Goal: Task Accomplishment & Management: Use online tool/utility

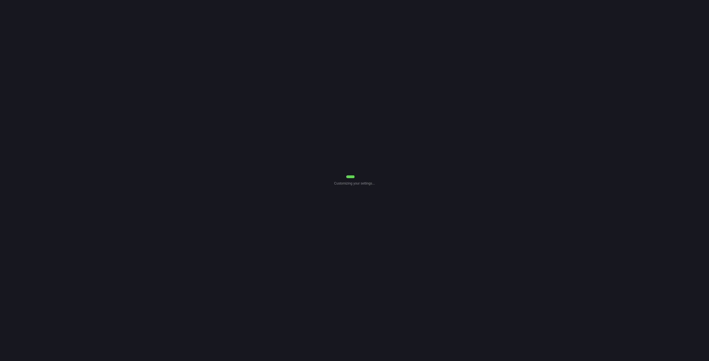
select select "7"
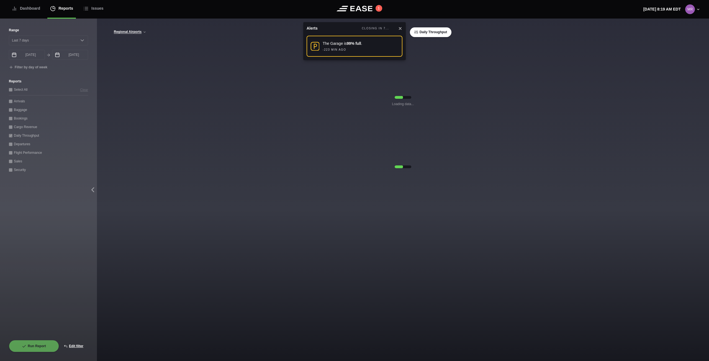
click at [399, 29] on icon at bounding box center [400, 28] width 4 height 4
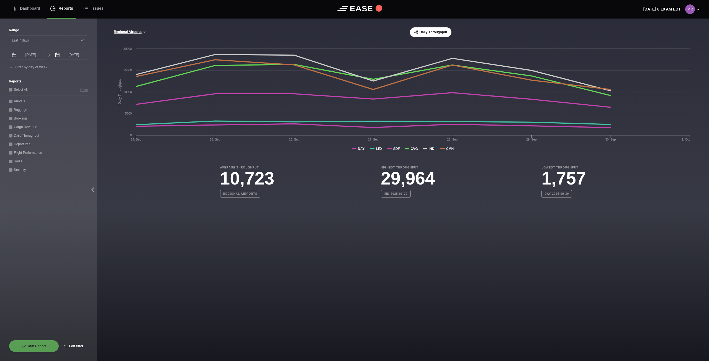
click at [79, 344] on button "Edit filter" at bounding box center [73, 346] width 29 height 12
select select "0"
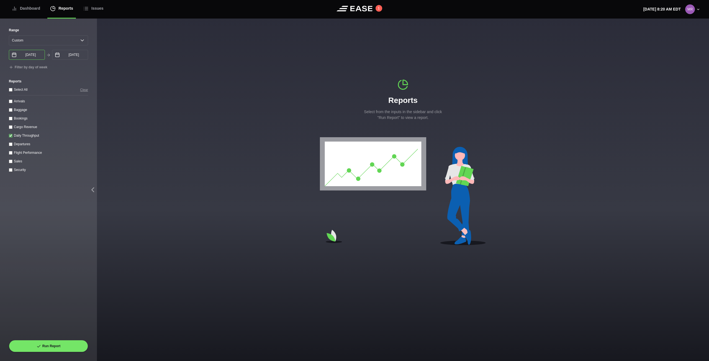
click at [37, 57] on input "[DATE]" at bounding box center [27, 55] width 36 height 10
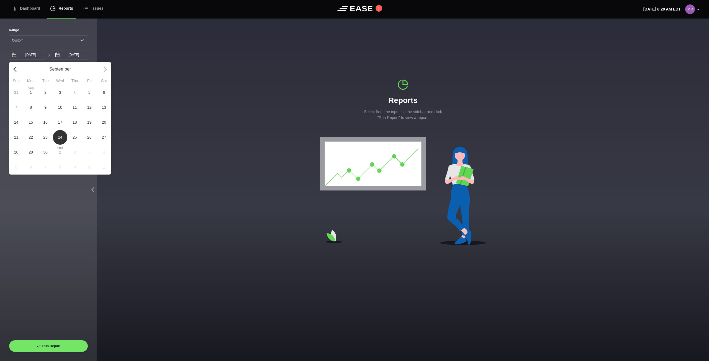
click at [12, 69] on link at bounding box center [16, 69] width 15 height 15
click at [14, 69] on link at bounding box center [16, 69] width 15 height 15
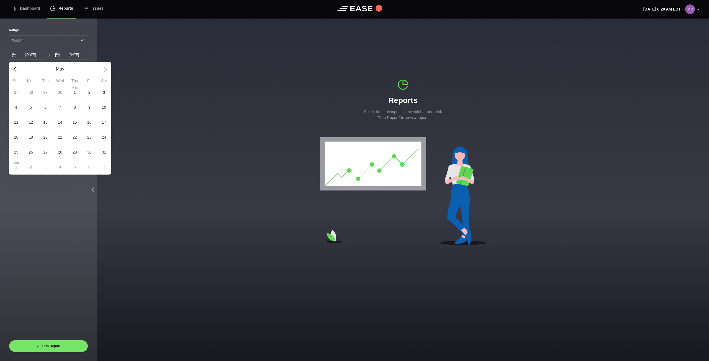
click at [14, 69] on link at bounding box center [16, 69] width 15 height 15
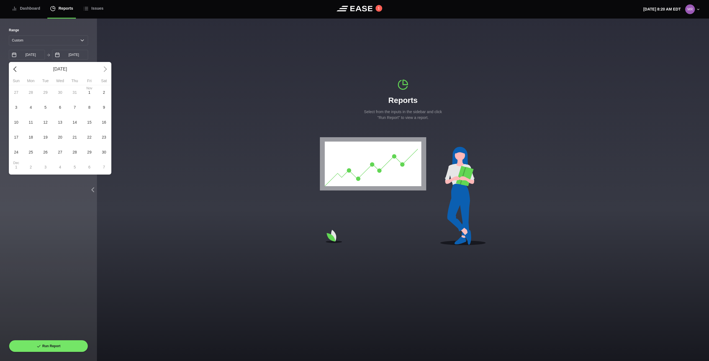
click at [14, 69] on link at bounding box center [16, 69] width 15 height 15
click at [62, 94] on span "2" at bounding box center [60, 92] width 15 height 15
type input "[DATE]"
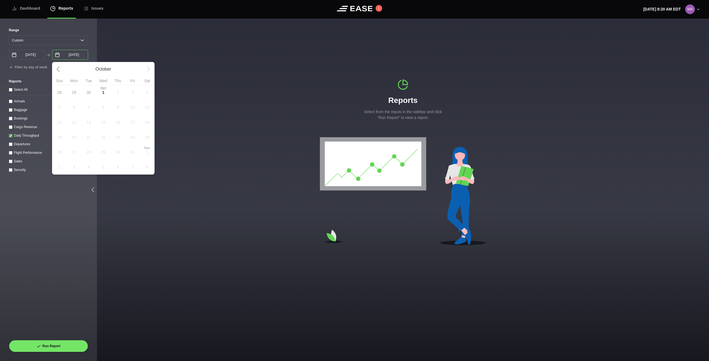
click at [72, 55] on input "[DATE]" at bounding box center [70, 55] width 36 height 10
click at [60, 71] on link at bounding box center [59, 69] width 15 height 15
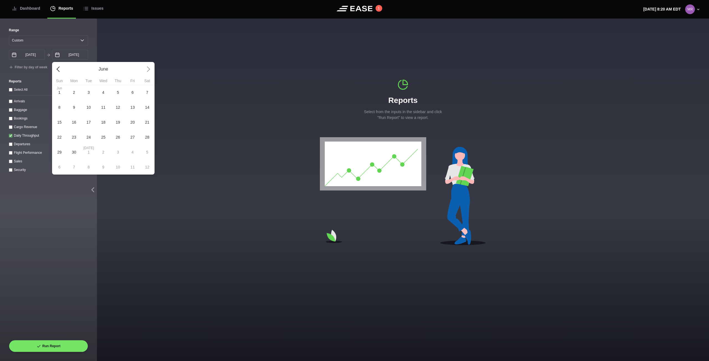
click at [60, 71] on link at bounding box center [59, 69] width 15 height 15
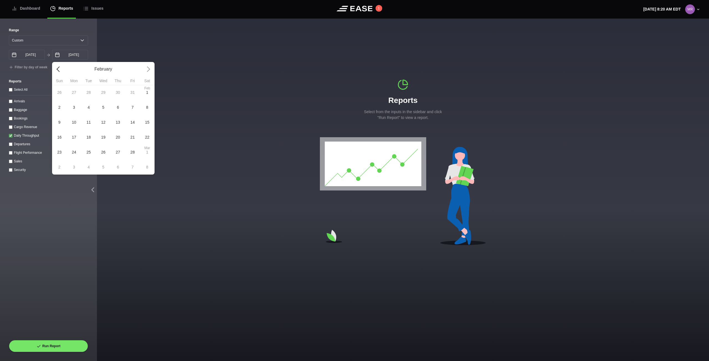
click at [60, 71] on link at bounding box center [59, 69] width 15 height 15
click at [131, 93] on span "[DATE]" at bounding box center [132, 92] width 15 height 15
type input "[DATE]"
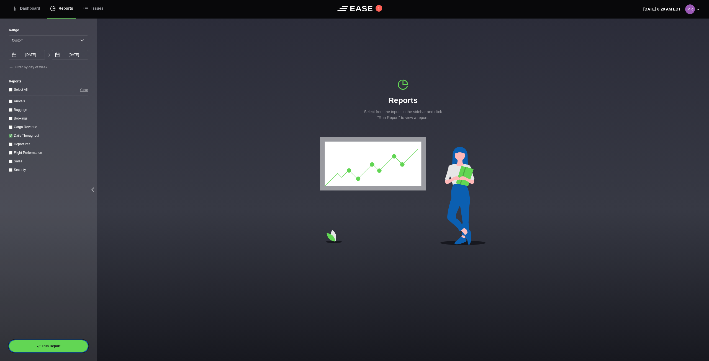
click at [51, 345] on button "Run Report" at bounding box center [48, 346] width 79 height 12
select select "30"
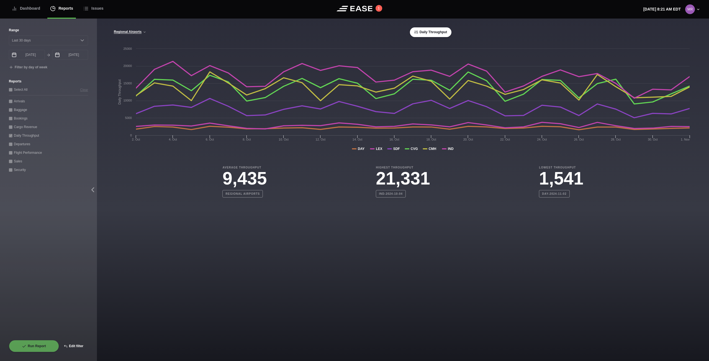
click at [79, 346] on button "Edit filter" at bounding box center [73, 346] width 29 height 12
select select "0"
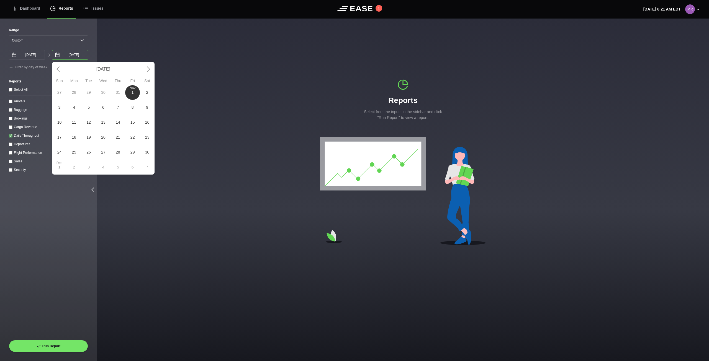
click at [77, 56] on input "[DATE]" at bounding box center [70, 55] width 36 height 10
click at [150, 69] on link at bounding box center [147, 69] width 15 height 15
click at [61, 94] on span "[DATE]" at bounding box center [59, 92] width 15 height 15
type input "[DATE]"
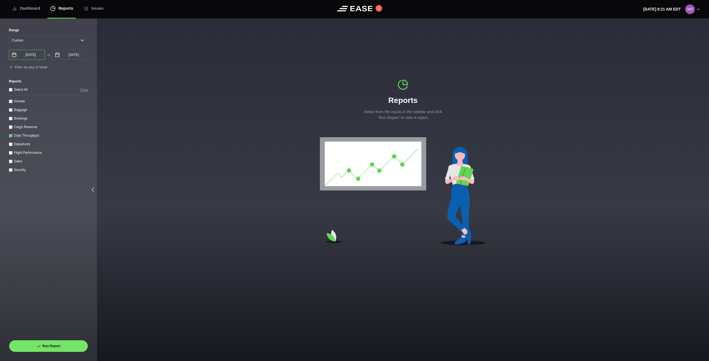
click at [35, 57] on input "[DATE]" at bounding box center [27, 55] width 36 height 10
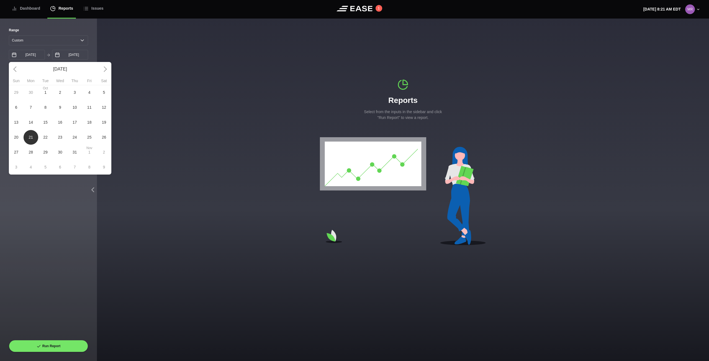
click at [102, 155] on span "2" at bounding box center [104, 152] width 15 height 15
type input "[DATE]"
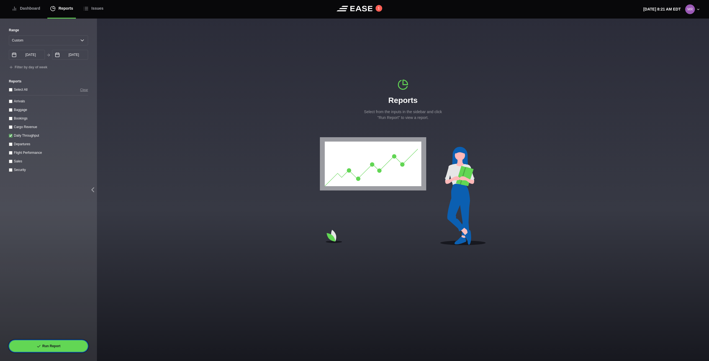
click at [67, 349] on button "Run Report" at bounding box center [48, 346] width 79 height 12
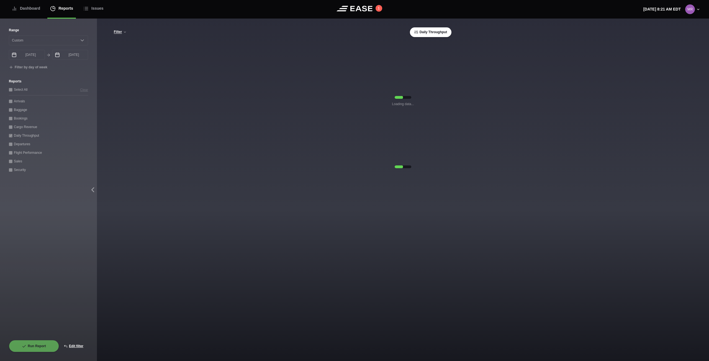
select select "0"
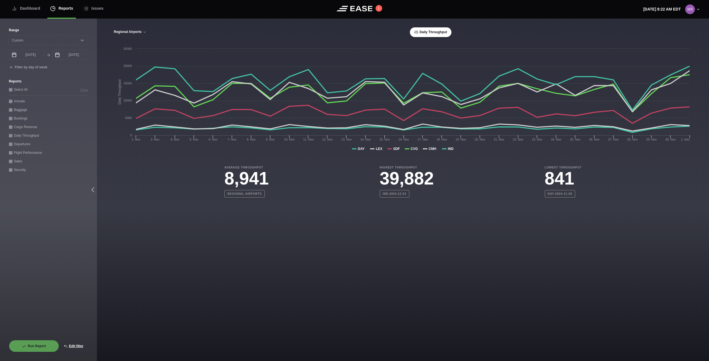
click at [140, 33] on button "Regional Airports" at bounding box center [130, 32] width 33 height 4
click at [133, 53] on link "CVG Only" at bounding box center [143, 53] width 55 height 11
